Goal: Check status: Check status

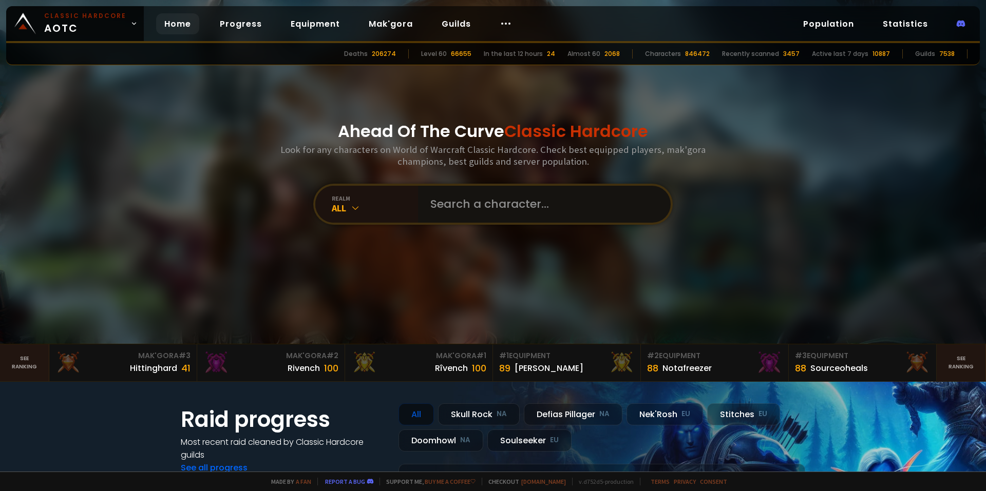
click at [509, 219] on input "text" at bounding box center [541, 204] width 234 height 37
type input "moodatude"
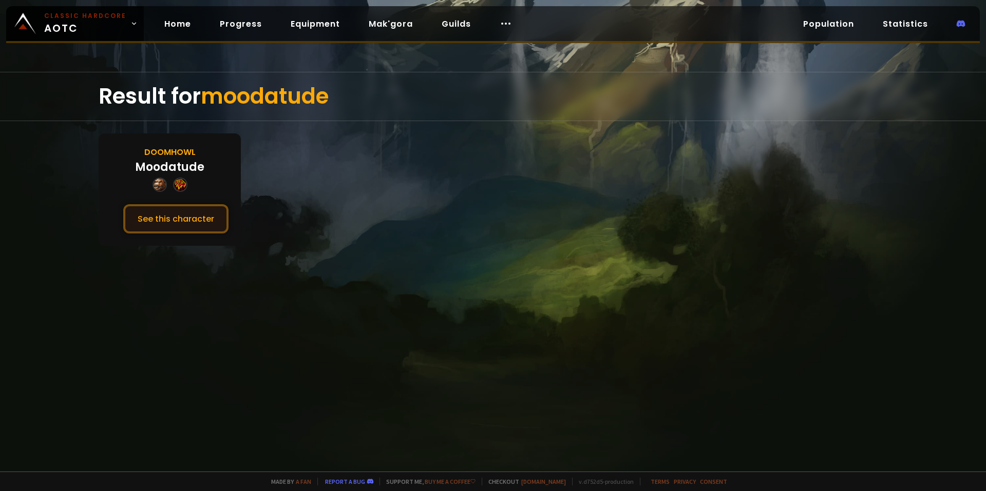
click at [187, 229] on button "See this character" at bounding box center [175, 218] width 105 height 29
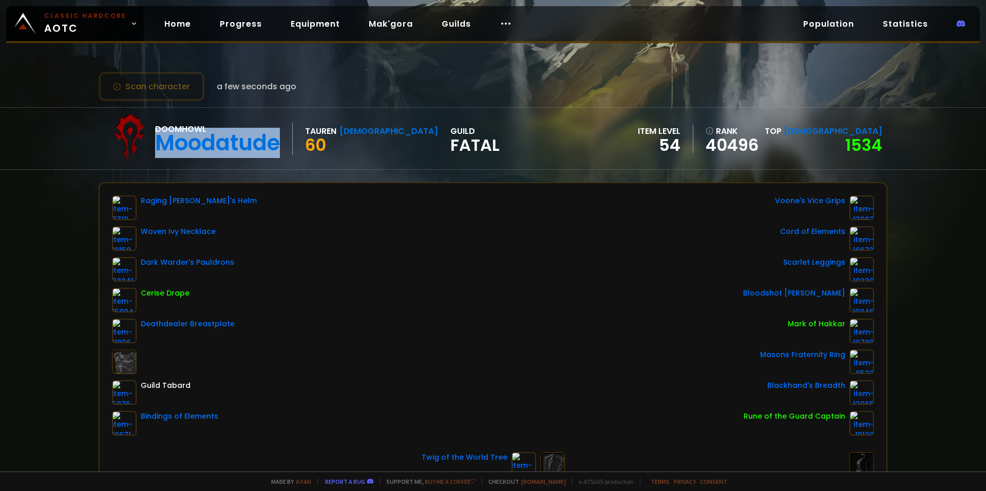
drag, startPoint x: 278, startPoint y: 150, endPoint x: 161, endPoint y: 144, distance: 117.3
click at [161, 144] on div "Moodatude" at bounding box center [217, 143] width 125 height 15
copy div "Moodatude"
click at [184, 56] on div "Scan character a few seconds ago Doomhowl Moodatude Tauren Shaman 60 guild Fata…" at bounding box center [493, 236] width 986 height 472
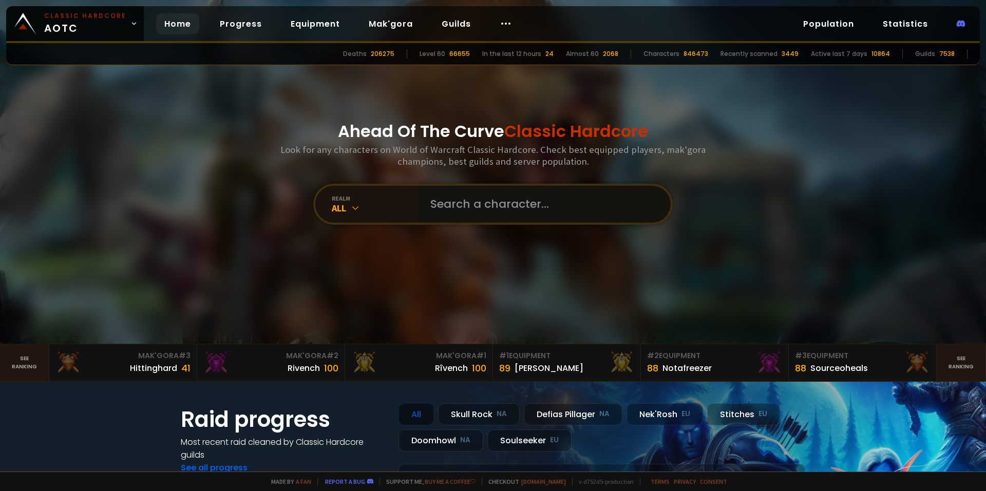
click at [504, 202] on input "text" at bounding box center [541, 204] width 234 height 37
type input "moodatude"
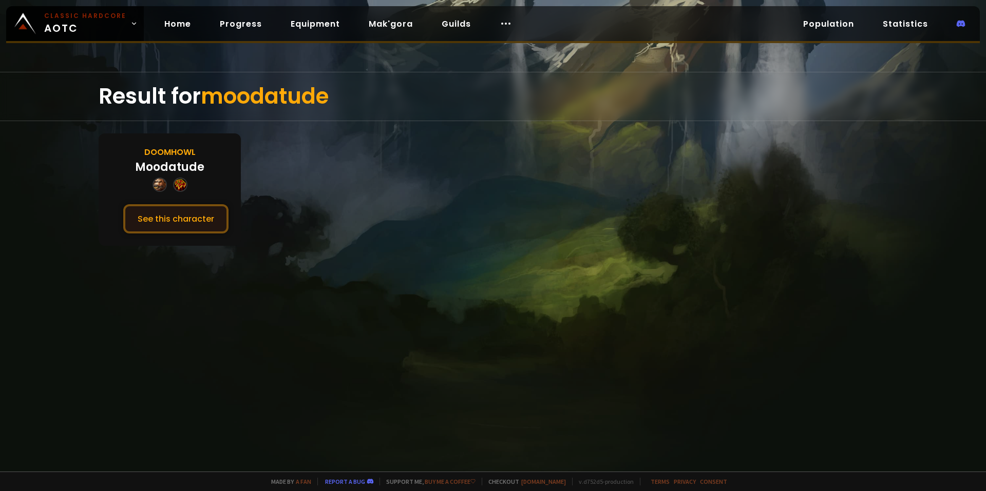
click at [212, 219] on button "See this character" at bounding box center [175, 218] width 105 height 29
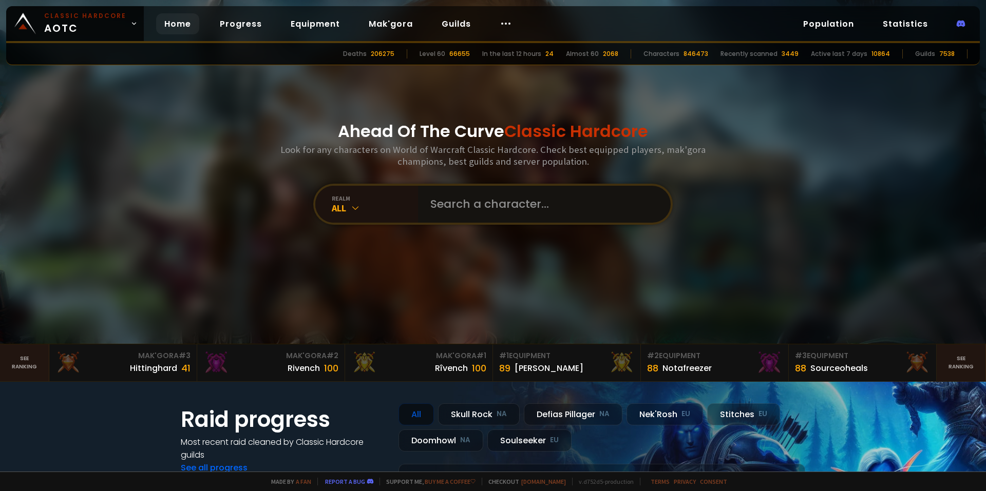
click at [465, 216] on input "text" at bounding box center [541, 204] width 234 height 37
type input "moodatude"
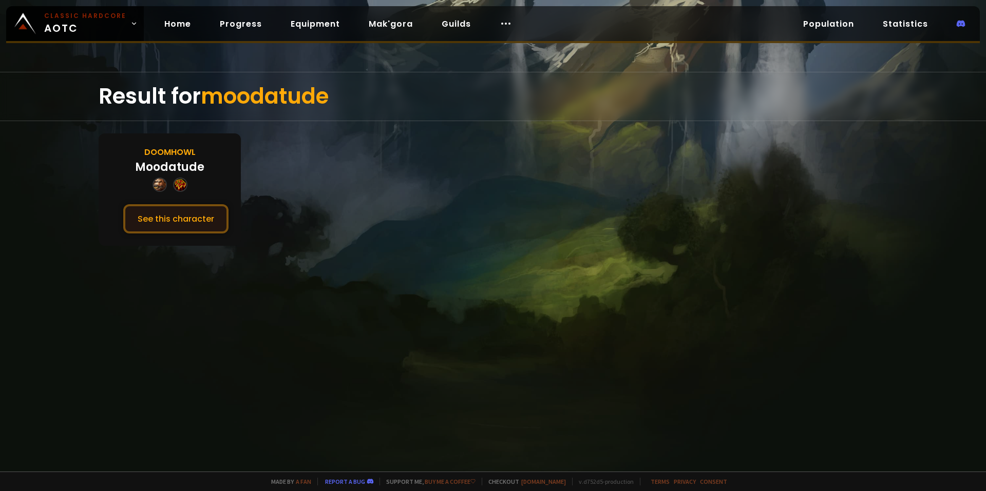
click at [210, 221] on button "See this character" at bounding box center [175, 218] width 105 height 29
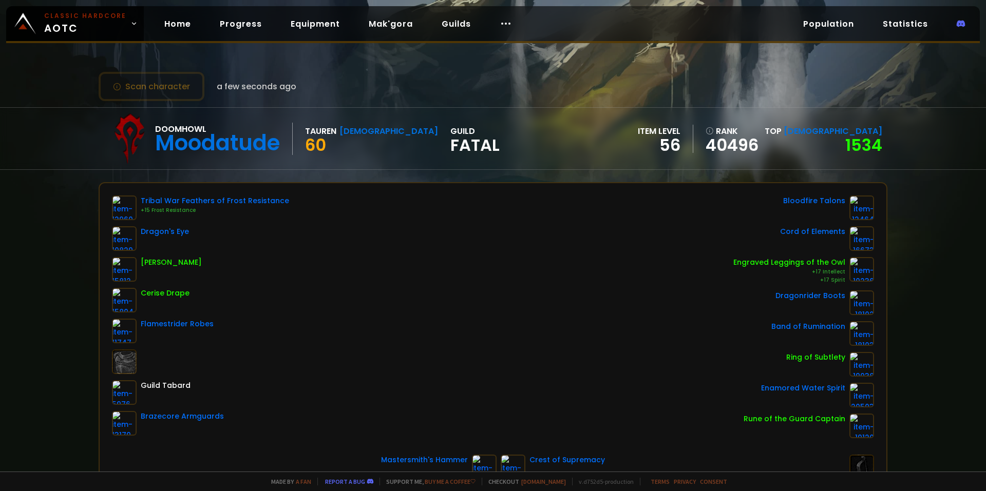
click at [911, 249] on div "Scan character a few seconds ago Doomhowl Moodatude Tauren Shaman 60 guild Fata…" at bounding box center [493, 236] width 986 height 472
